Goal: Check status

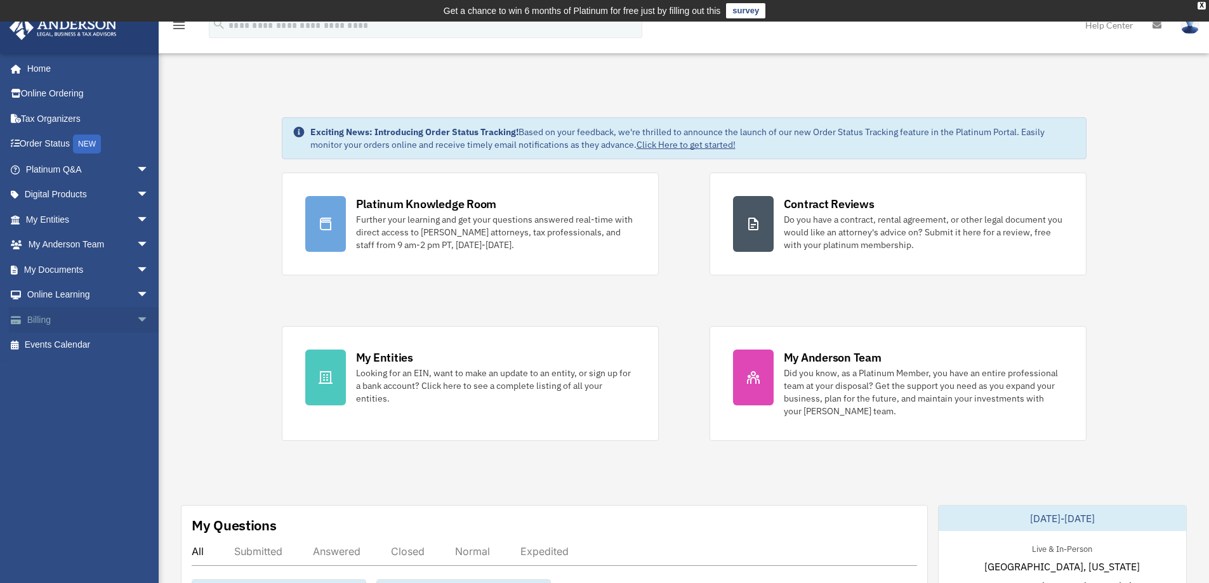
click at [48, 319] on link "Billing arrow_drop_down" at bounding box center [88, 319] width 159 height 25
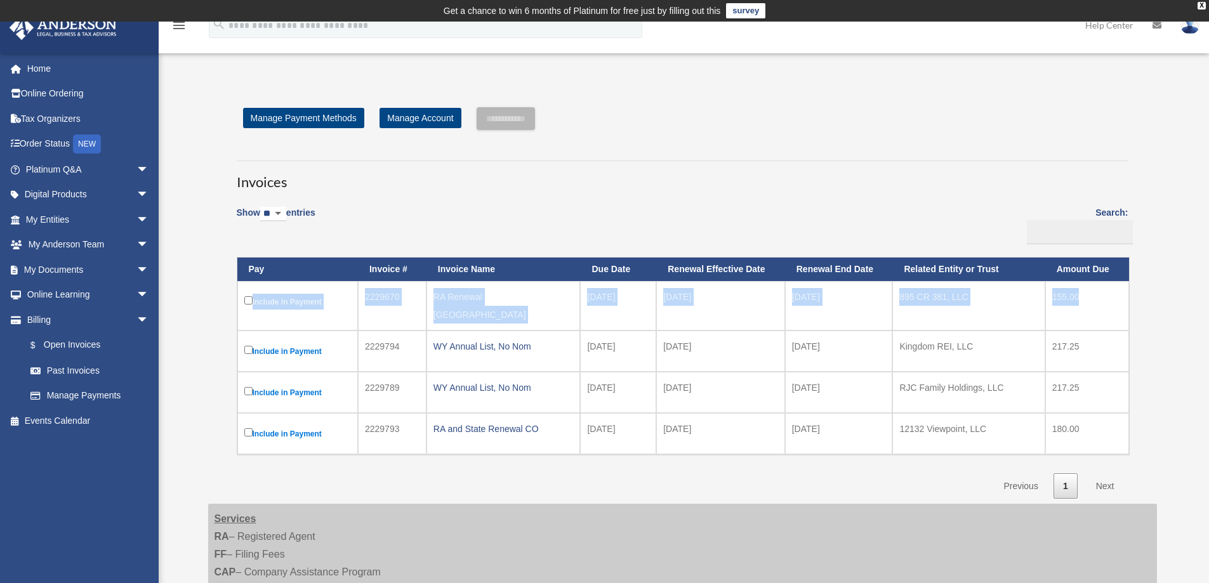
click at [246, 303] on tr "Include in Payment 2229670 RA Renewal [GEOGRAPHIC_DATA] [DATE] [DATE] [DATE] 89…" at bounding box center [683, 305] width 892 height 49
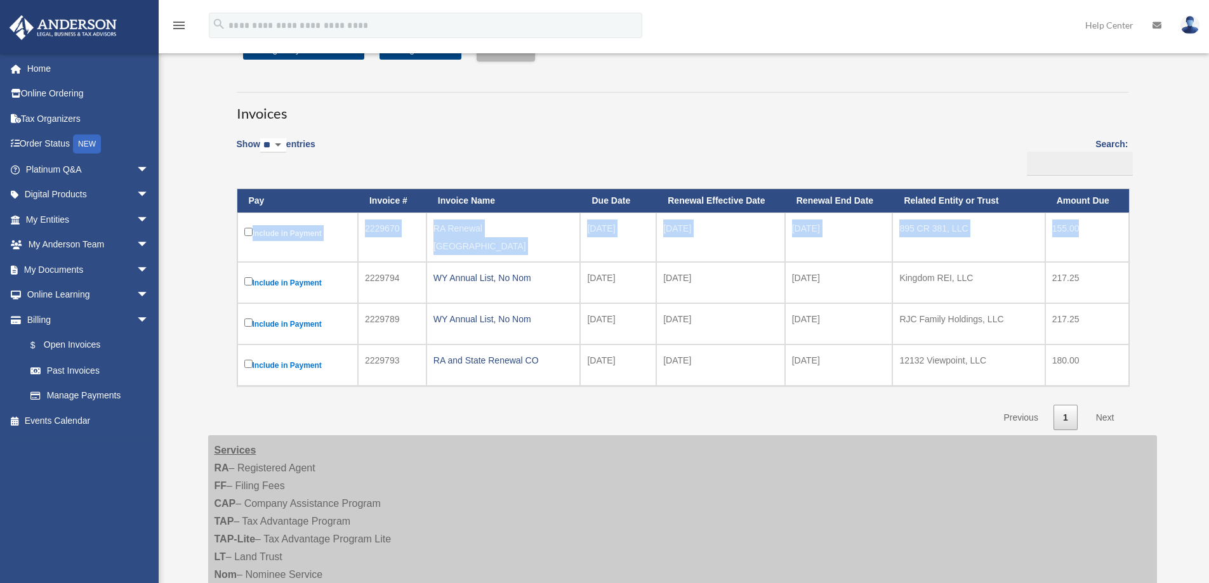
scroll to position [63, 0]
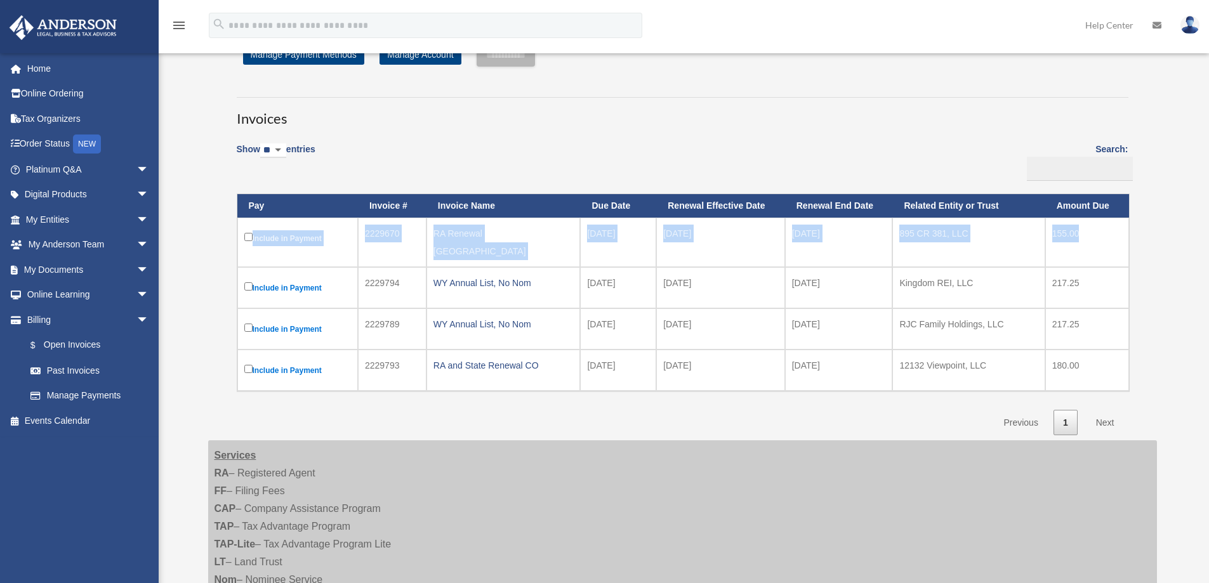
click at [500, 256] on td "RA Renewal [GEOGRAPHIC_DATA]" at bounding box center [503, 242] width 154 height 49
